Goal: Task Accomplishment & Management: Manage account settings

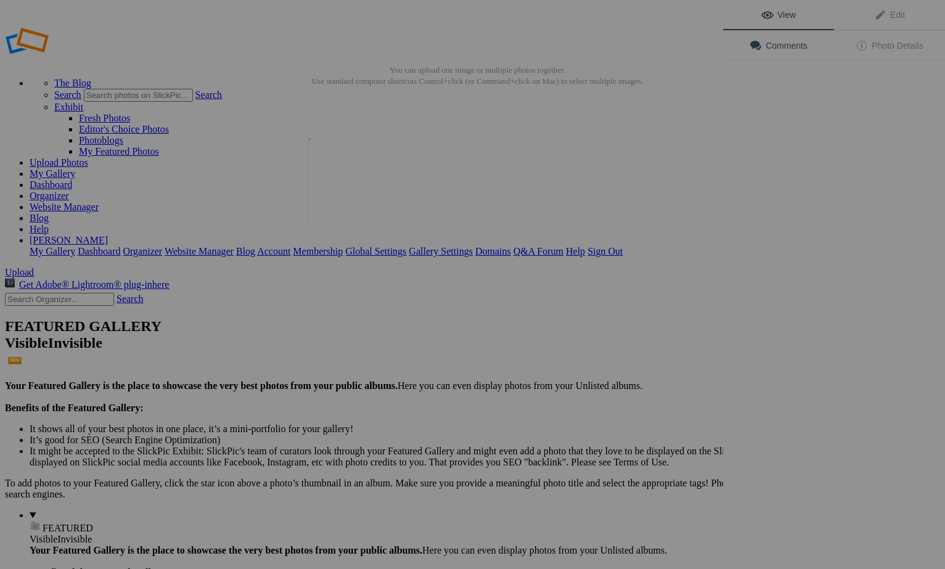
click at [343, 181] on img at bounding box center [344, 184] width 70 height 92
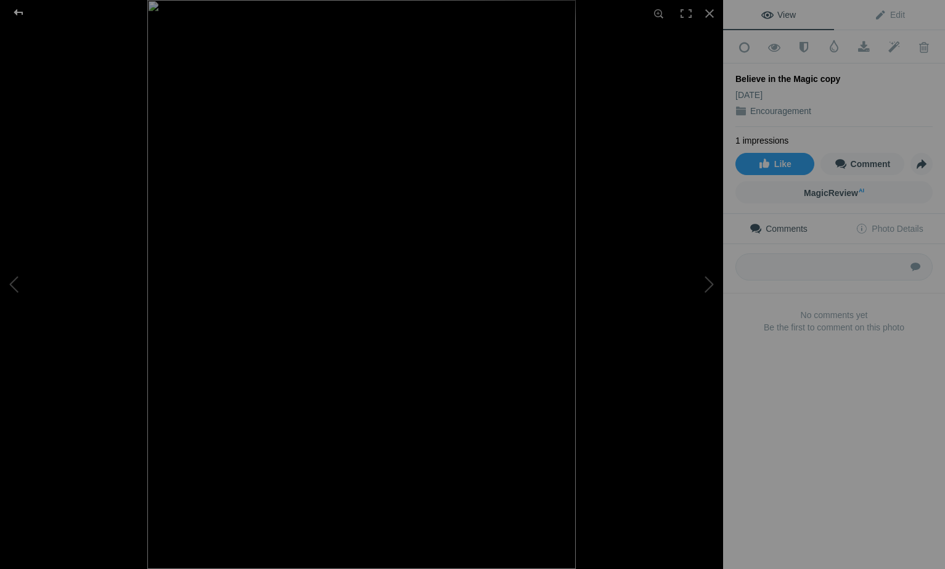
click at [20, 10] on div at bounding box center [18, 12] width 44 height 25
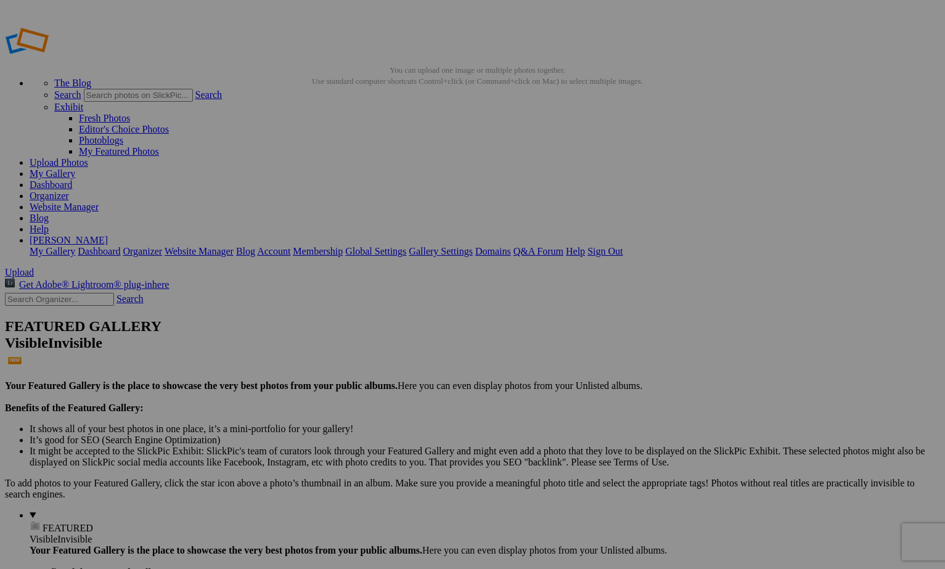
click at [391, 365] on span "Yes" at bounding box center [384, 365] width 14 height 10
